Goal: Task Accomplishment & Management: Manage account settings

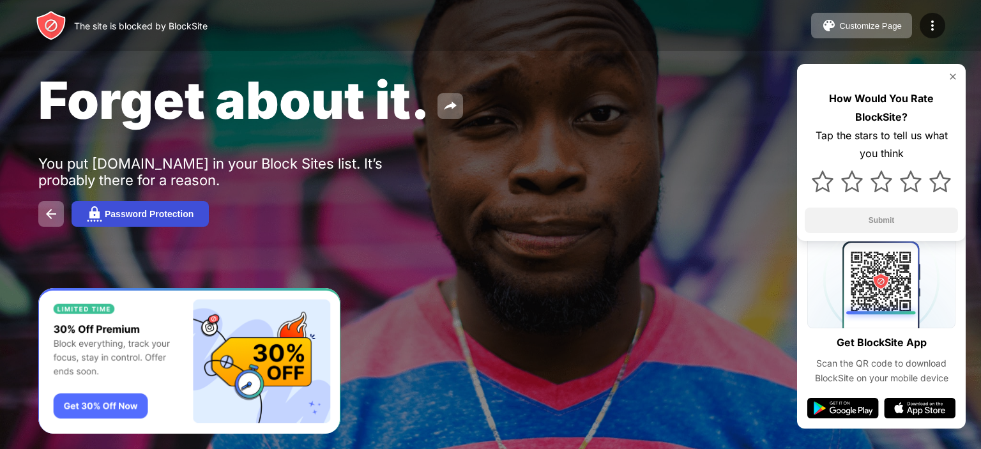
click at [160, 208] on button "Password Protection" at bounding box center [140, 214] width 137 height 26
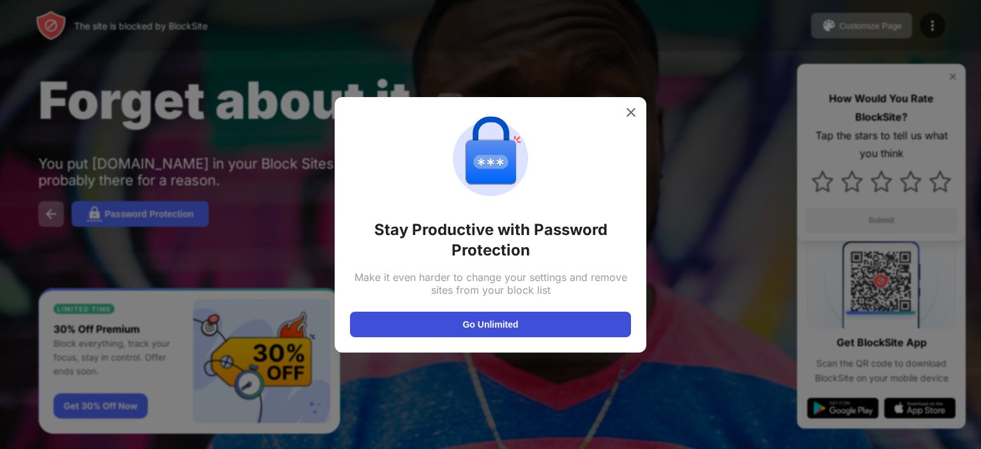
click at [499, 317] on button "Go Unlimited" at bounding box center [490, 325] width 281 height 26
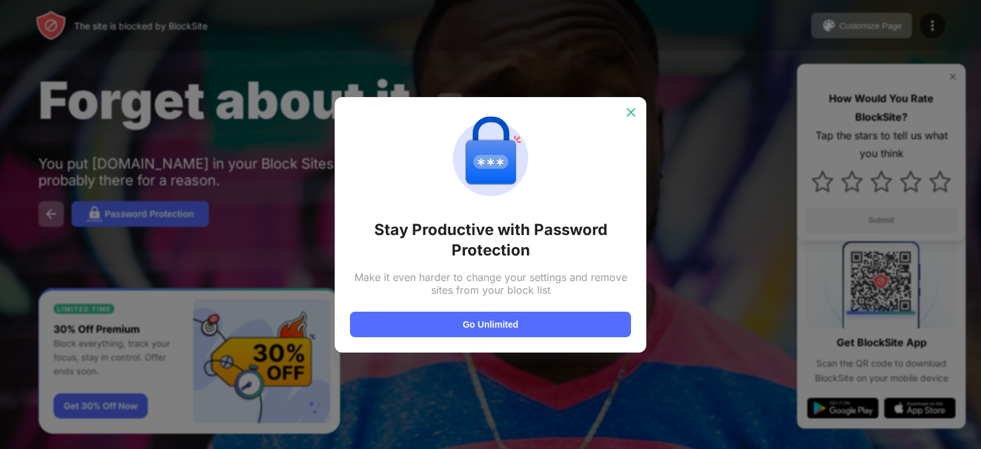
click at [627, 110] on img at bounding box center [631, 112] width 13 height 13
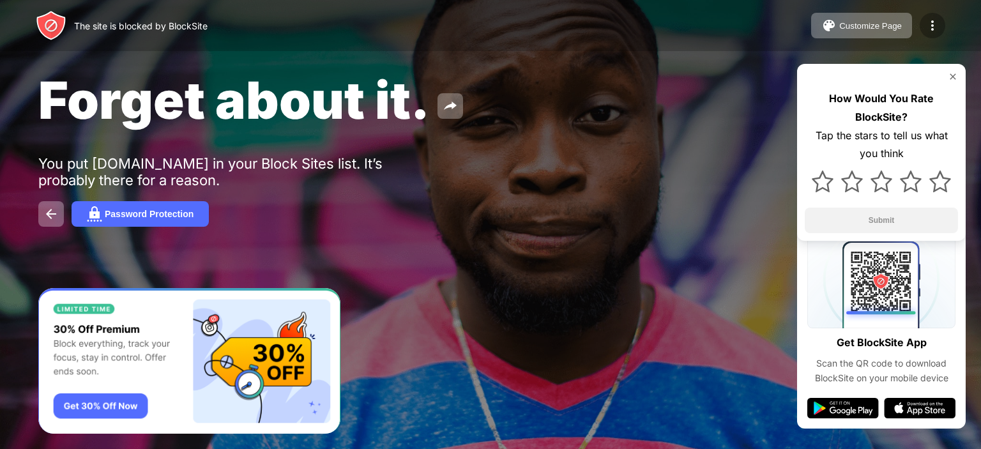
click at [924, 22] on div at bounding box center [933, 26] width 26 height 26
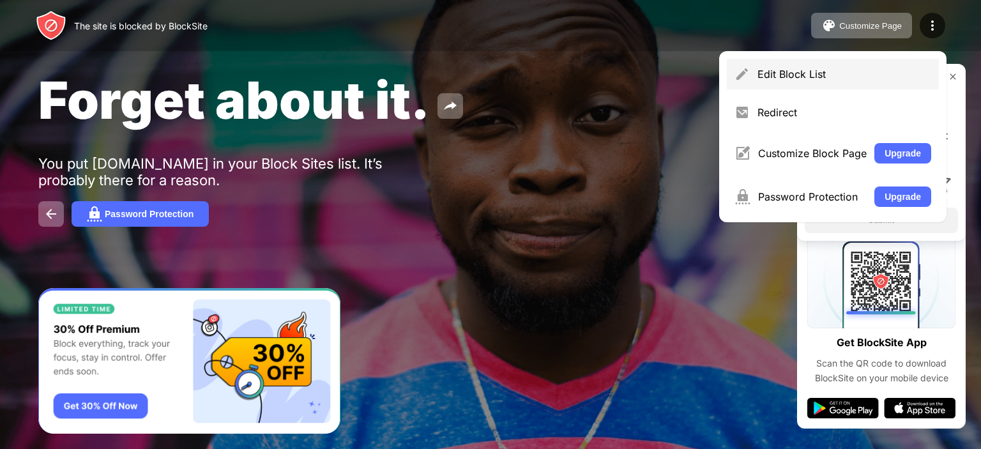
click at [821, 79] on div "Edit Block List" at bounding box center [844, 74] width 174 height 13
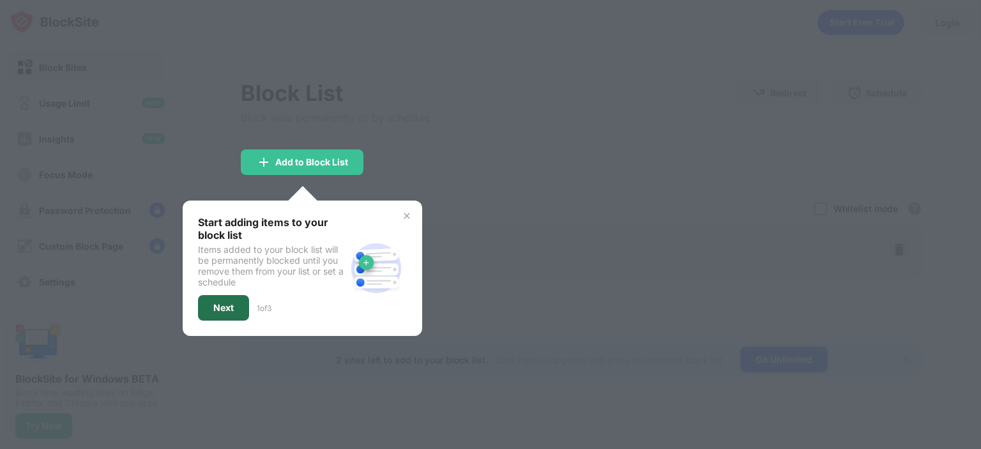
click at [234, 298] on div "Next" at bounding box center [223, 308] width 51 height 26
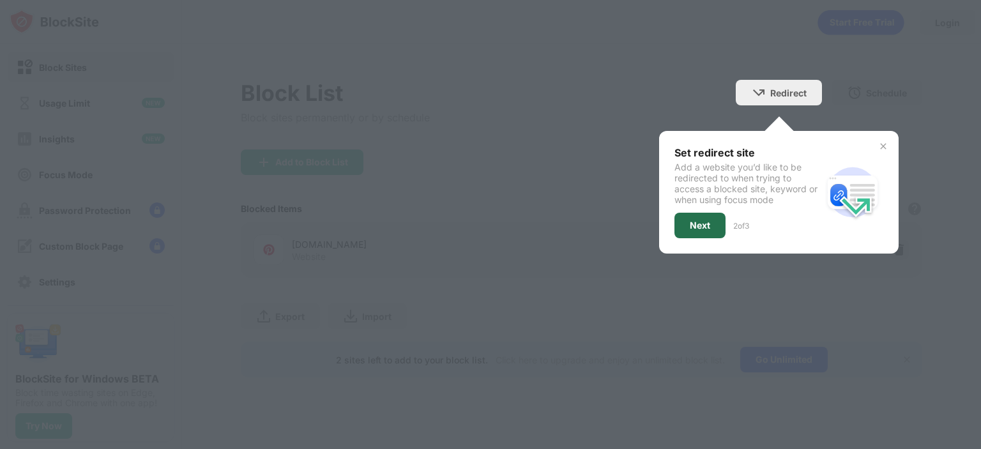
click at [709, 224] on div "Next" at bounding box center [700, 225] width 20 height 10
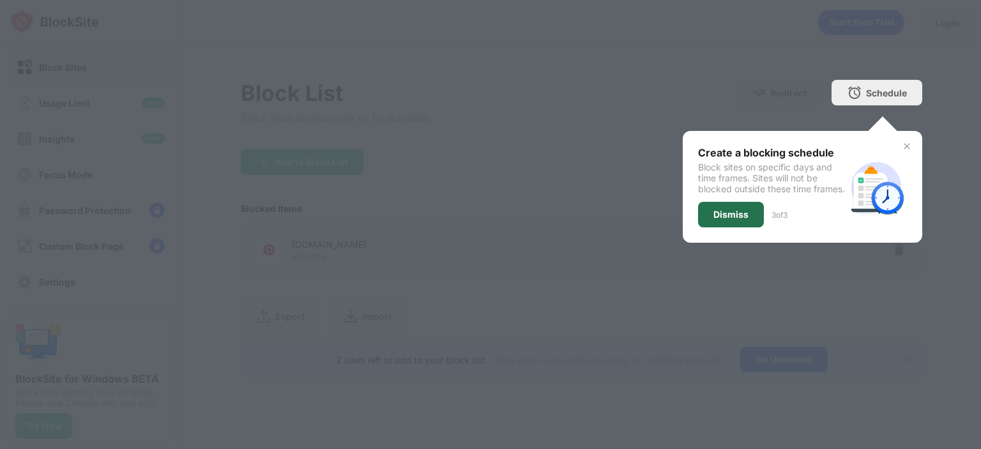
click at [752, 222] on div "Dismiss" at bounding box center [731, 215] width 66 height 26
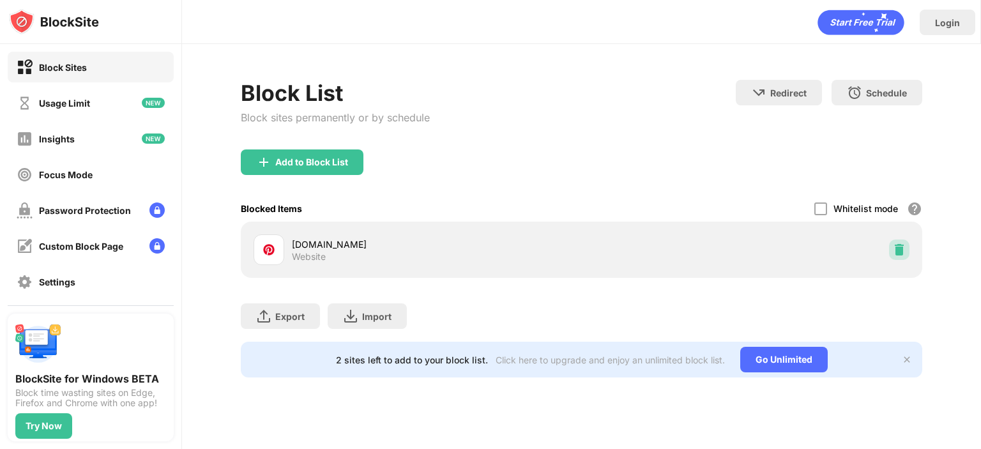
click at [899, 247] on img at bounding box center [899, 249] width 13 height 13
